Goal: Transaction & Acquisition: Purchase product/service

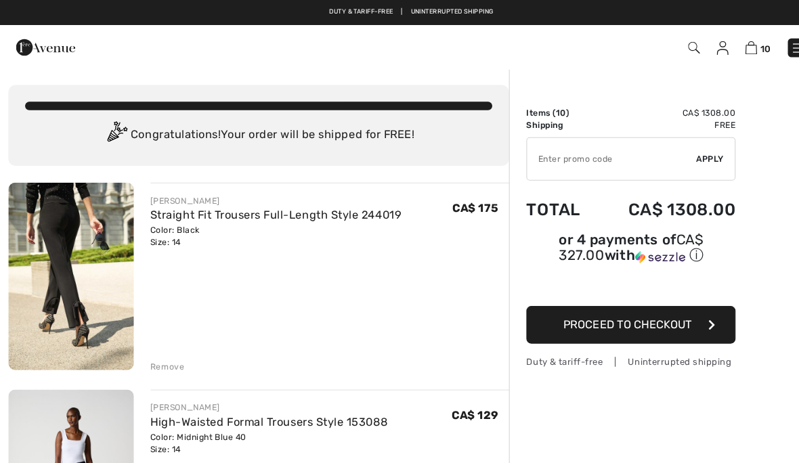
click at [382, 271] on div "[PERSON_NAME] Straight Fit Trousers Full-Length Style 244019 Color: Black Size:…" at bounding box center [320, 269] width 349 height 185
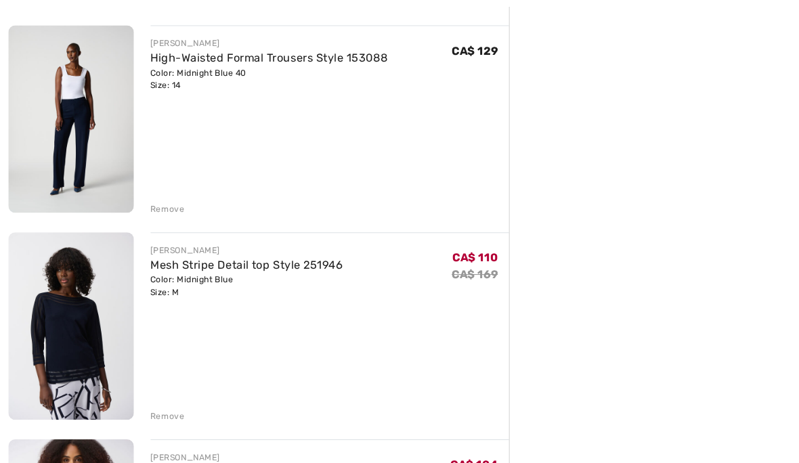
scroll to position [554, 0]
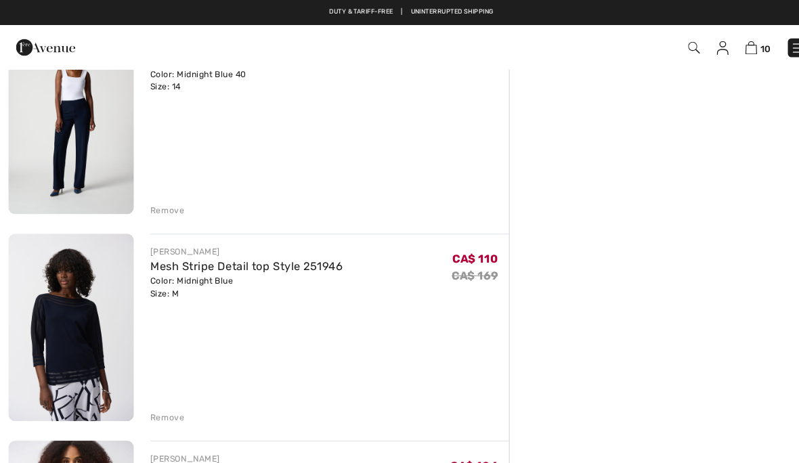
click at [97, 317] on img at bounding box center [69, 318] width 122 height 182
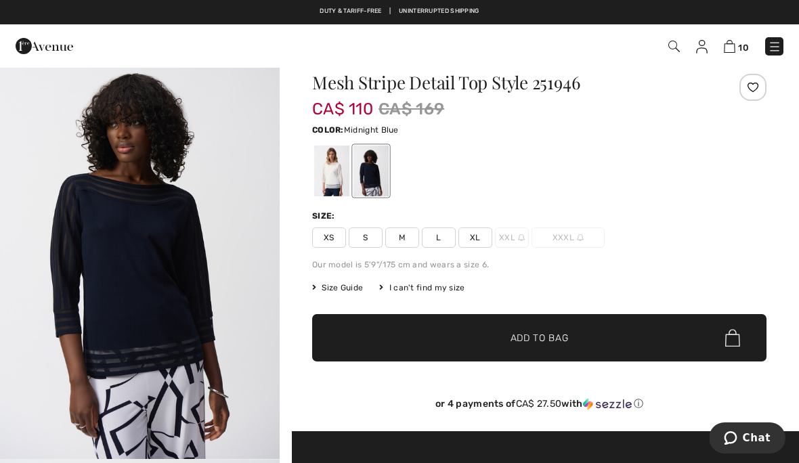
click at [332, 174] on div at bounding box center [331, 171] width 35 height 51
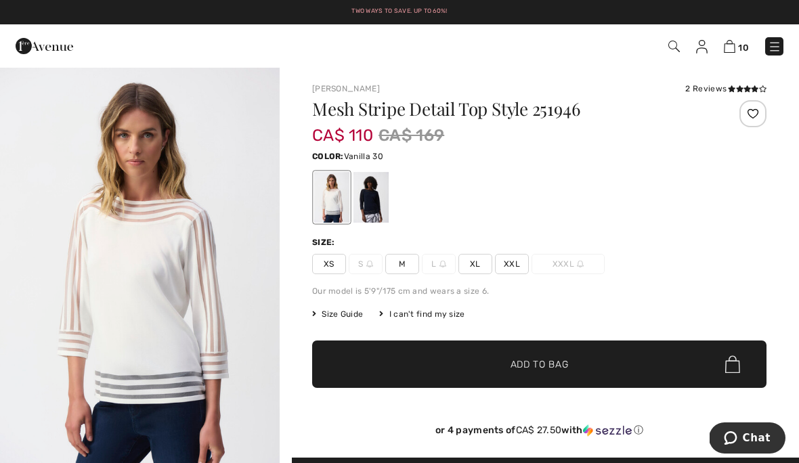
click at [368, 197] on div at bounding box center [370, 197] width 35 height 51
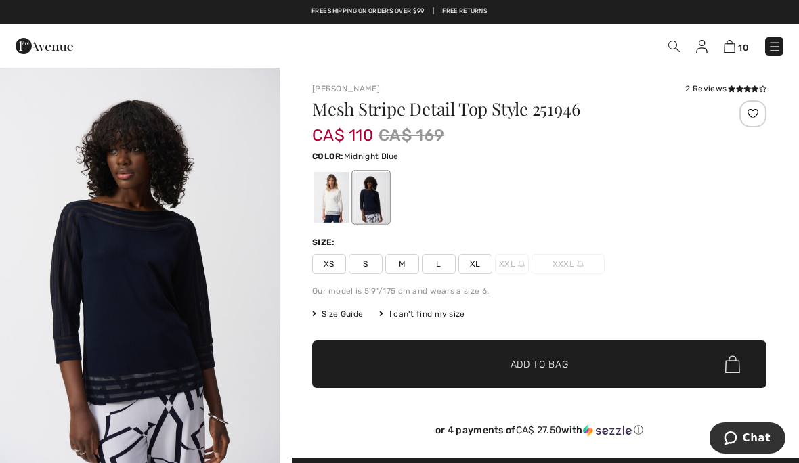
click at [737, 41] on link "10" at bounding box center [736, 46] width 25 height 16
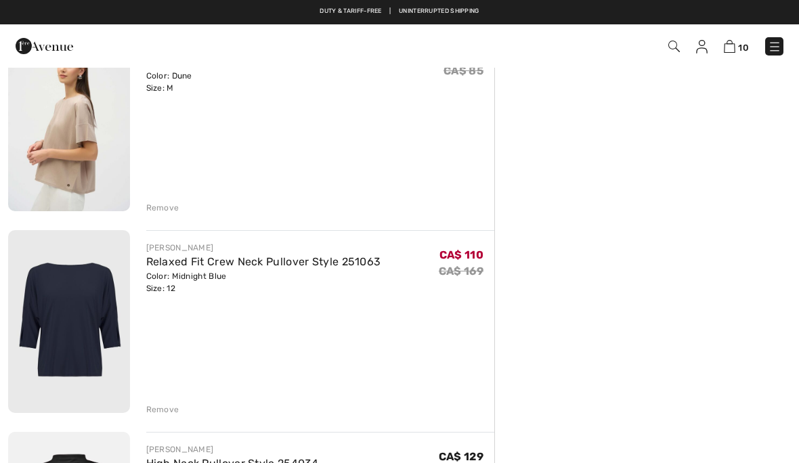
scroll to position [1555, 0]
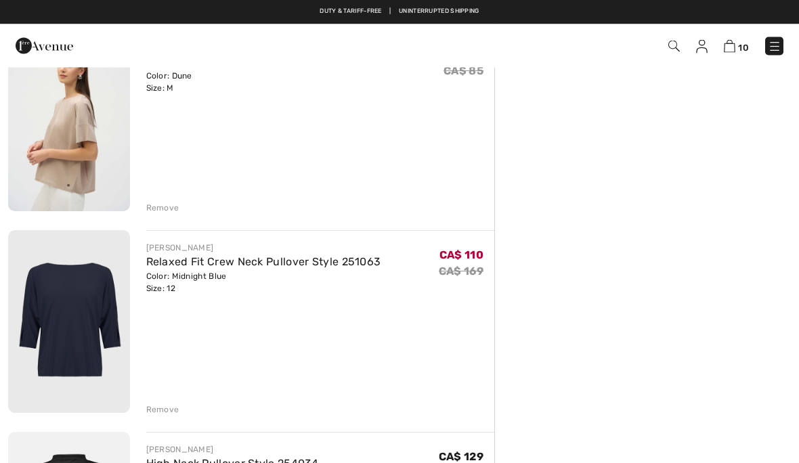
click at [90, 313] on img at bounding box center [69, 322] width 122 height 182
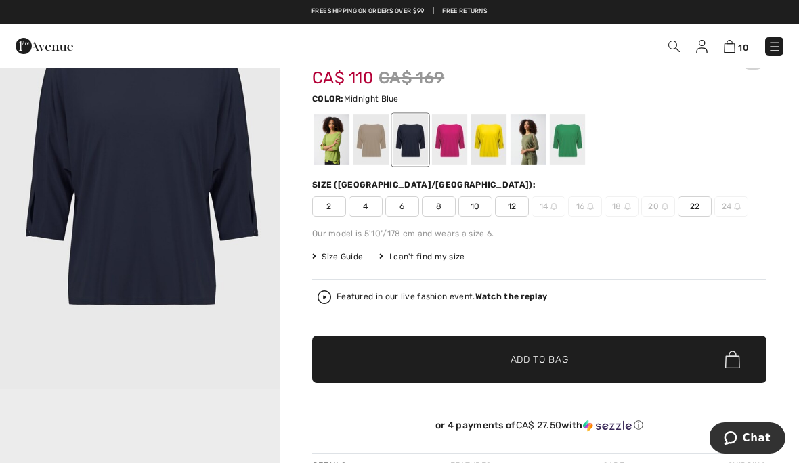
scroll to position [57, 0]
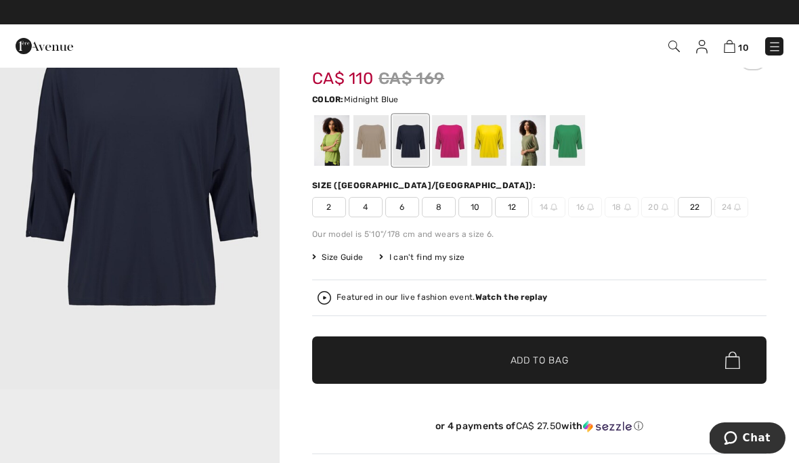
click at [734, 46] on img at bounding box center [730, 46] width 12 height 13
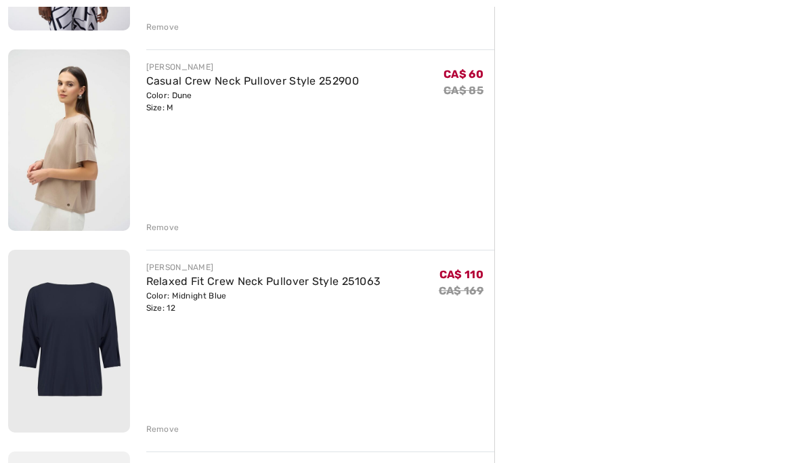
scroll to position [1536, 0]
click at [98, 161] on img at bounding box center [69, 140] width 122 height 182
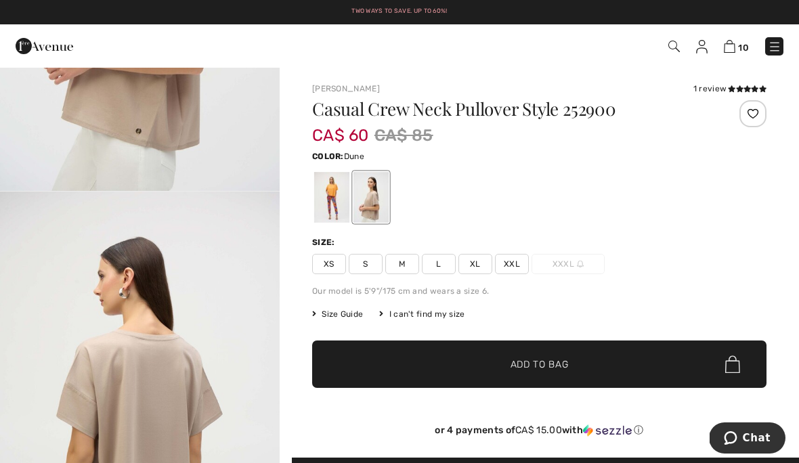
click at [330, 199] on div at bounding box center [331, 197] width 35 height 51
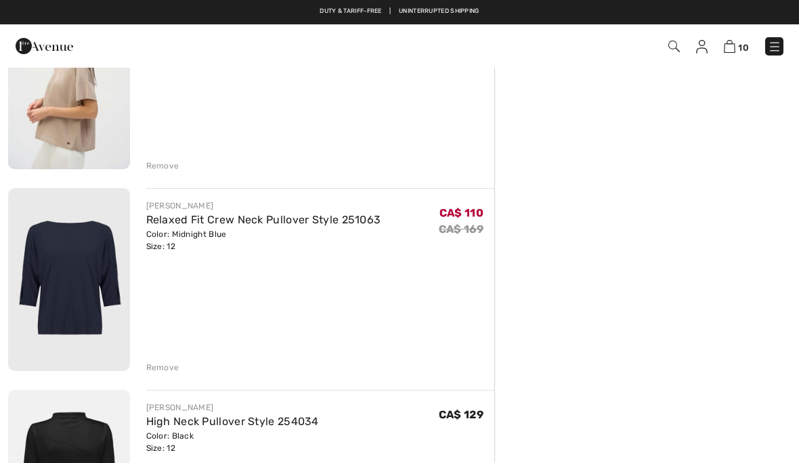
scroll to position [1597, 0]
